Goal: Information Seeking & Learning: Learn about a topic

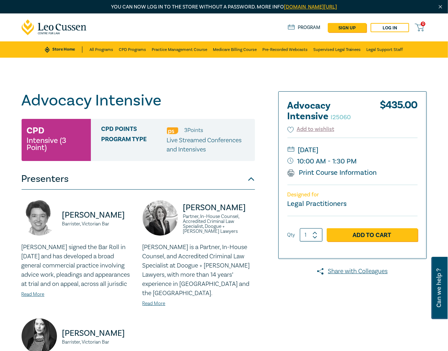
click at [359, 77] on div "Advocacy Intensive I25060 CPD Intensive (3 Point) CPD Points 3 Point s Program …" at bounding box center [224, 275] width 448 height 435
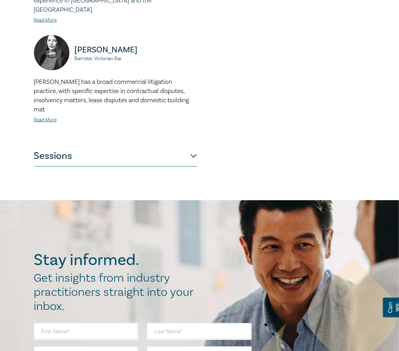
click at [154, 145] on button "Sessions" at bounding box center [115, 155] width 163 height 21
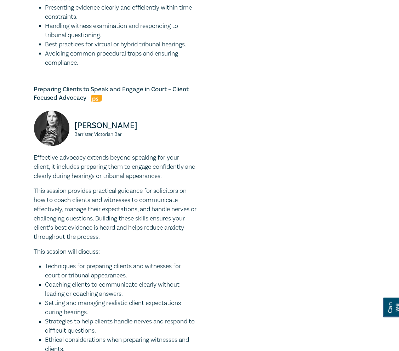
scroll to position [739, 0]
